Goal: Check status

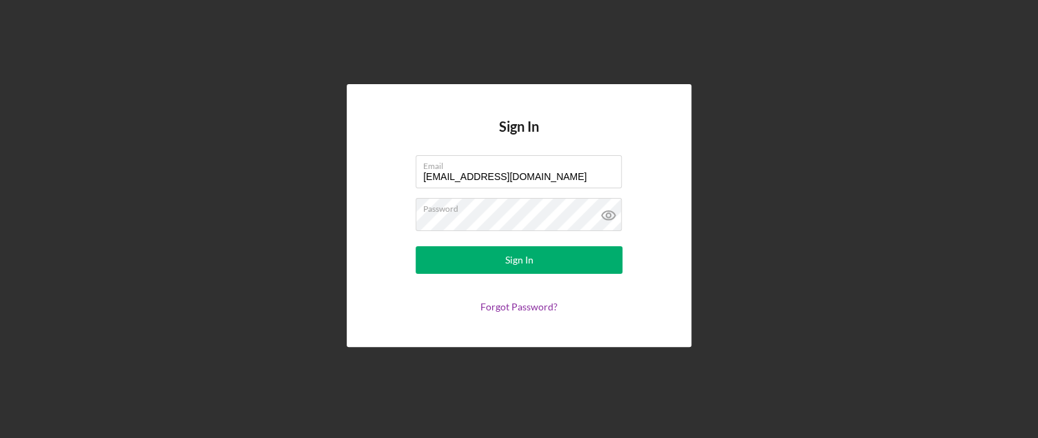
click at [479, 271] on button "Sign In" at bounding box center [519, 260] width 207 height 28
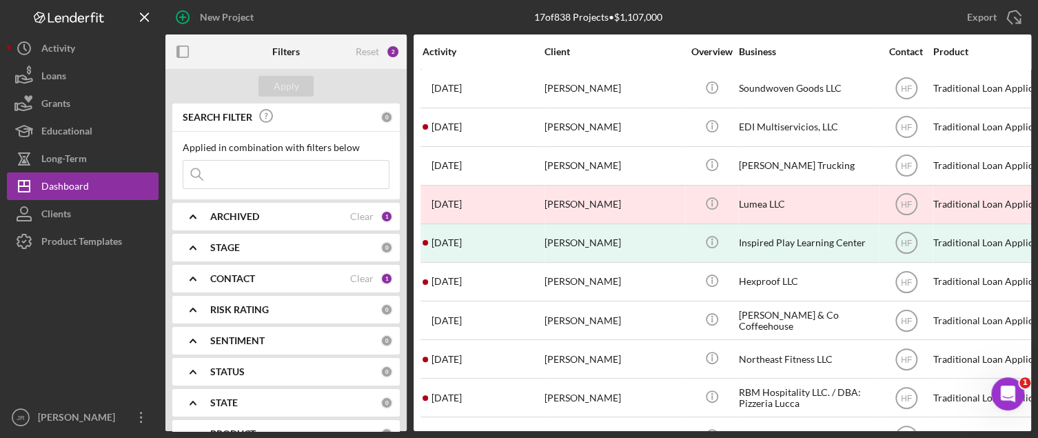
click at [225, 278] on b "CONTACT" at bounding box center [232, 278] width 45 height 11
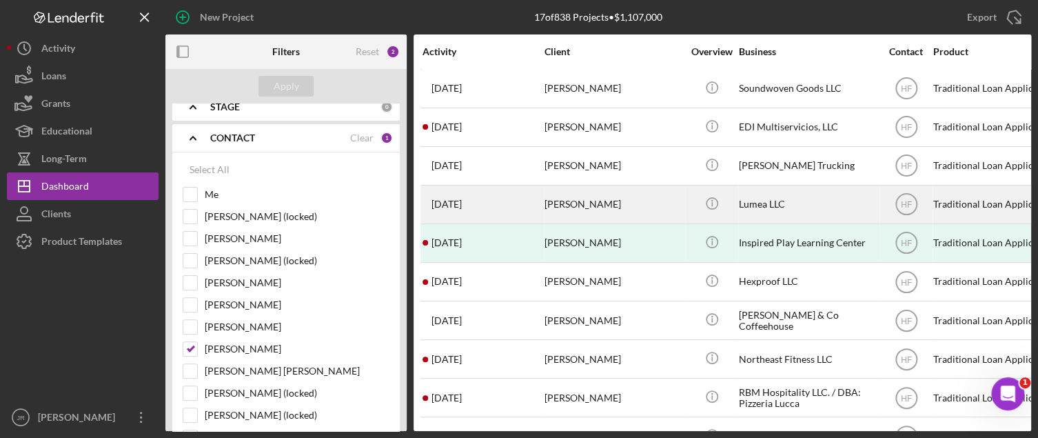
click at [578, 201] on div "[PERSON_NAME]" at bounding box center [614, 204] width 138 height 37
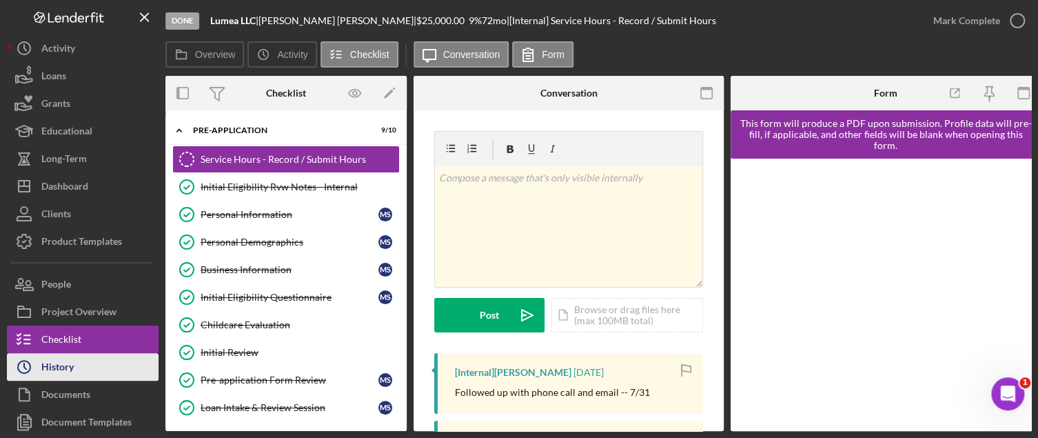
click at [83, 362] on button "Icon/History History" at bounding box center [83, 367] width 152 height 28
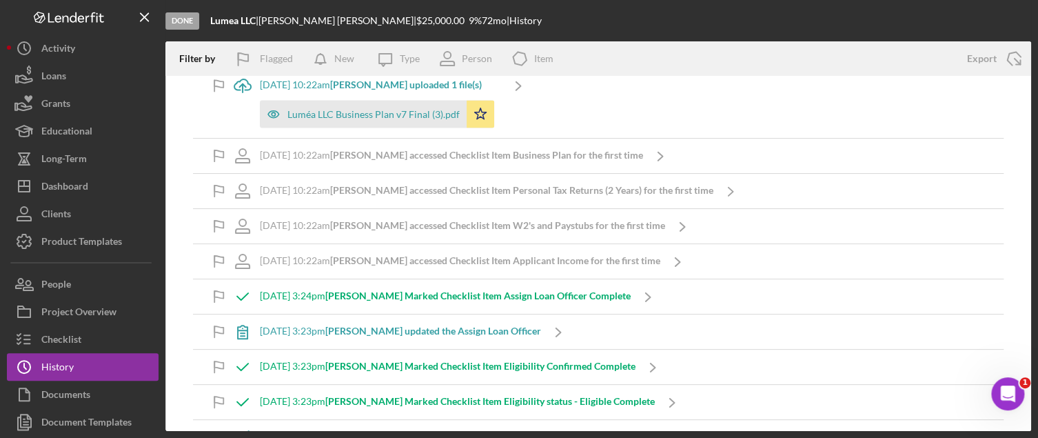
scroll to position [9081, 0]
click at [465, 63] on div "Person" at bounding box center [477, 58] width 30 height 11
click at [634, 31] on div "Done Lumea LLC | [PERSON_NAME] | $25,000.00 9 % 72 mo | History" at bounding box center [598, 20] width 866 height 41
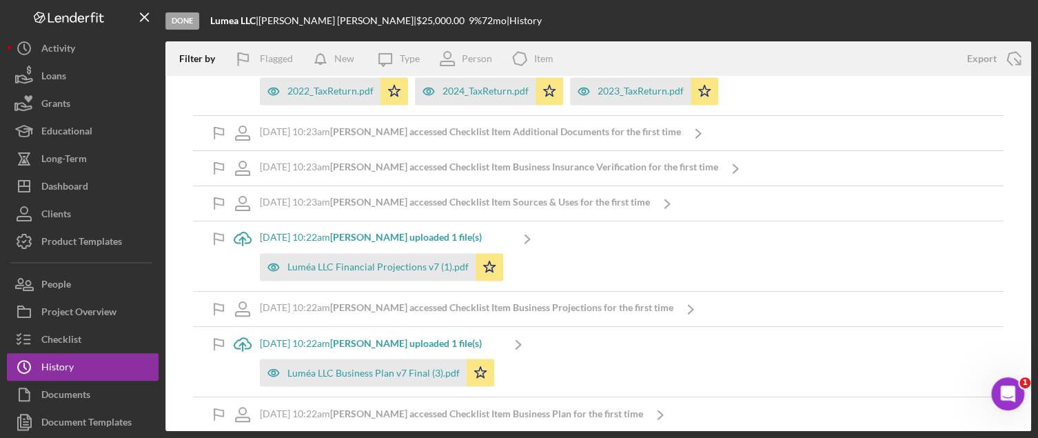
scroll to position [8822, 0]
